Goal: Book appointment/travel/reservation

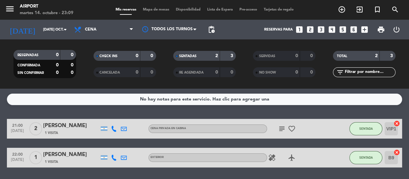
click at [313, 30] on icon "looks_two" at bounding box center [310, 29] width 9 height 9
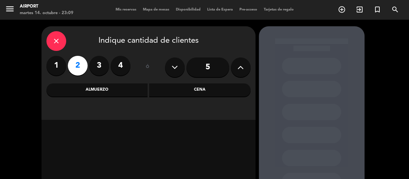
click at [183, 86] on div "Cena" at bounding box center [199, 90] width 101 height 13
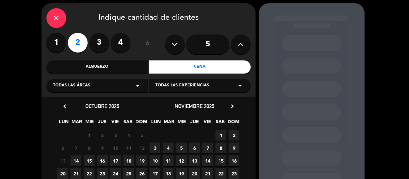
scroll to position [58, 0]
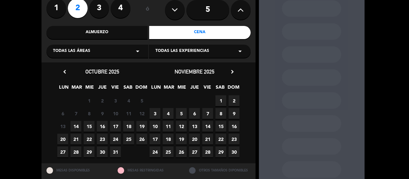
click at [174, 49] on span "Todas las experiencias" at bounding box center [182, 51] width 54 height 7
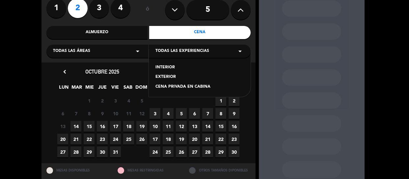
click at [166, 67] on div "INTERIOR" at bounding box center [199, 68] width 89 height 7
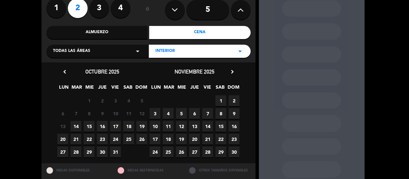
click at [76, 126] on span "14" at bounding box center [75, 126] width 11 height 11
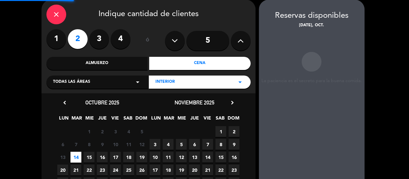
scroll to position [26, 0]
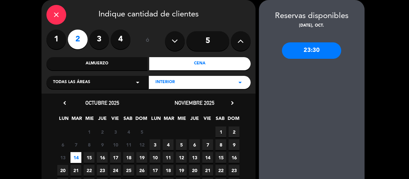
click at [88, 158] on span "15" at bounding box center [89, 157] width 11 height 11
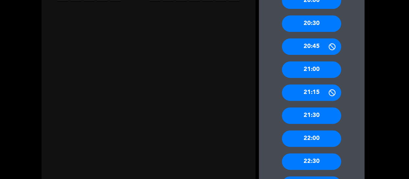
scroll to position [215, 0]
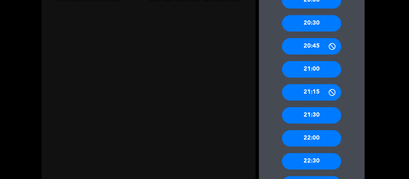
click at [306, 159] on div "22:30" at bounding box center [311, 161] width 59 height 16
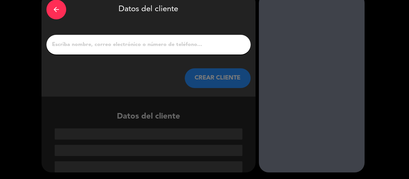
click at [193, 42] on input "1" at bounding box center [148, 44] width 194 height 9
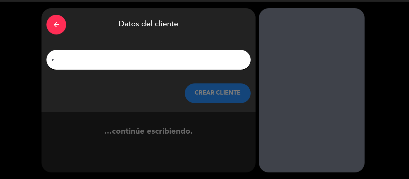
scroll to position [18, 0]
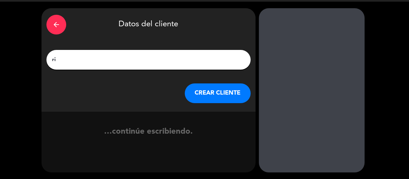
type input "r"
type input "[PERSON_NAME]"
click at [188, 94] on button "CREAR CLIENTE" at bounding box center [218, 94] width 66 height 20
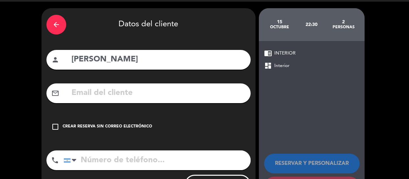
click at [96, 125] on div "Crear reserva sin correo electrónico" at bounding box center [108, 127] width 90 height 7
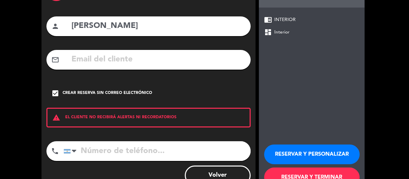
scroll to position [52, 0]
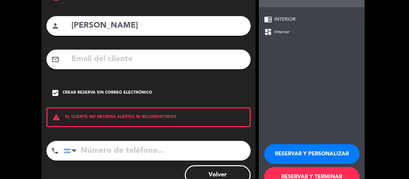
click at [108, 153] on input "tel" at bounding box center [157, 151] width 187 height 20
click at [201, 146] on input "tel" at bounding box center [157, 151] width 187 height 20
paste input "[PHONE_NUMBER]"
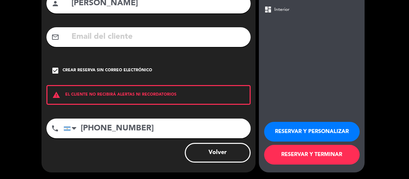
type input "[PHONE_NUMBER]"
click at [296, 157] on button "RESERVAR Y TERMINAR" at bounding box center [312, 155] width 96 height 20
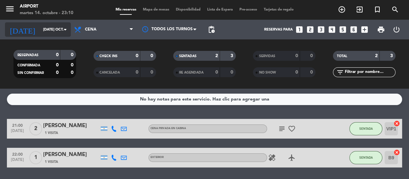
click at [53, 34] on input "[DATE] oct." at bounding box center [65, 29] width 51 height 11
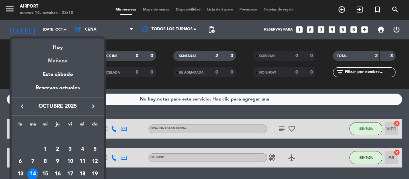
click at [57, 58] on div "Mañana" at bounding box center [58, 59] width 92 height 14
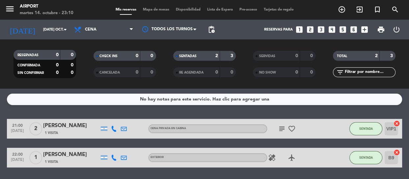
type input "mié. [DATE]"
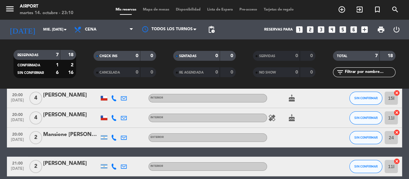
scroll to position [60, 0]
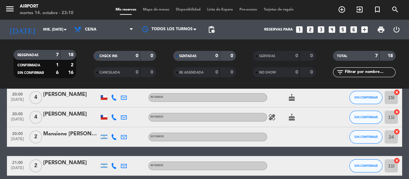
click at [289, 98] on icon "cake" at bounding box center [292, 98] width 8 height 8
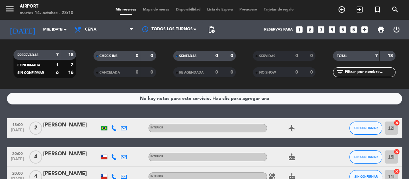
scroll to position [0, 0]
